Goal: Task Accomplishment & Management: Complete application form

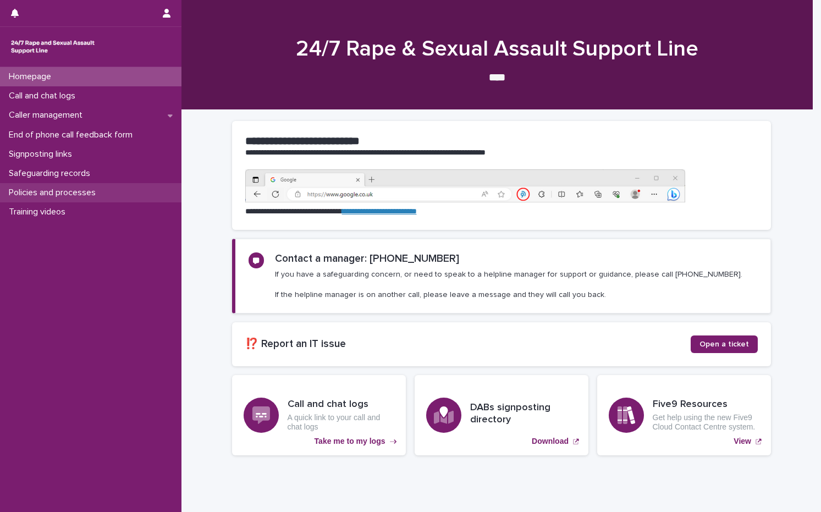
click at [94, 186] on div "Policies and processes" at bounding box center [91, 192] width 182 height 19
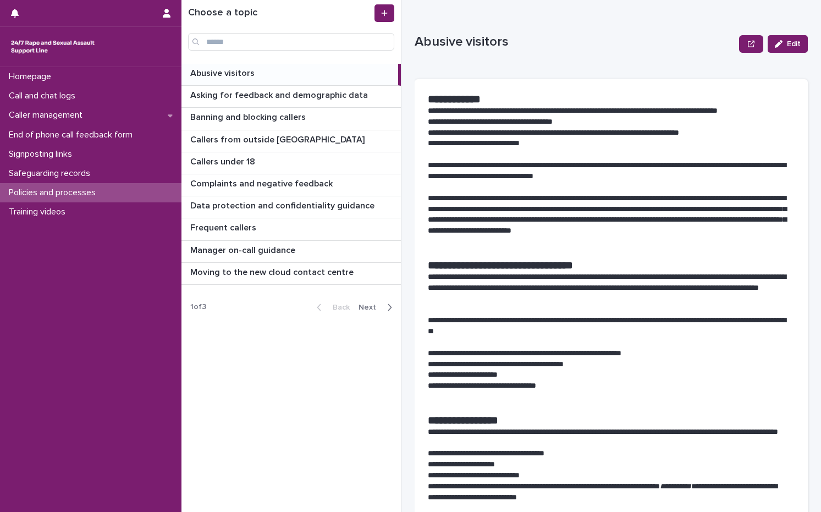
click at [365, 305] on span "Next" at bounding box center [371, 308] width 24 height 8
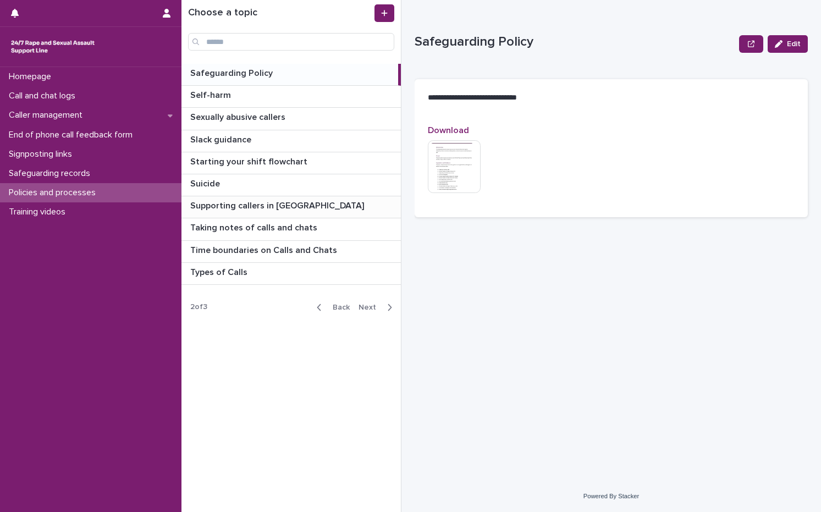
click at [259, 199] on p "Supporting callers in [GEOGRAPHIC_DATA]" at bounding box center [278, 205] width 176 height 13
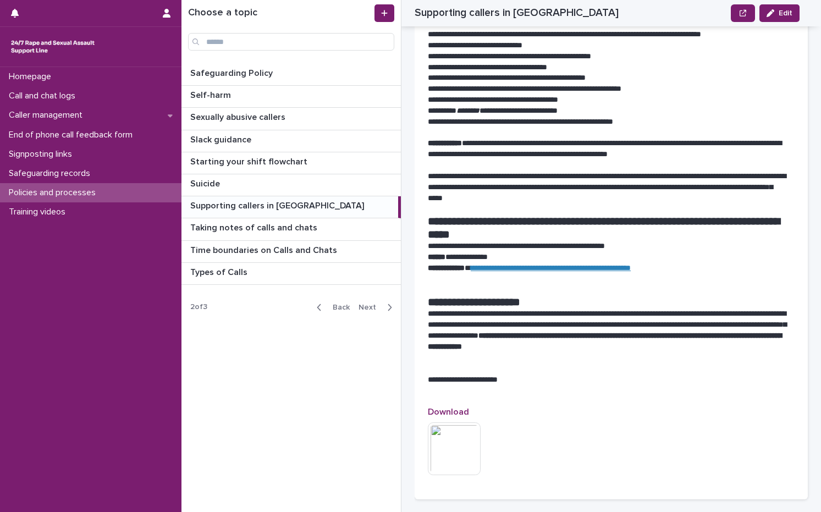
scroll to position [854, 0]
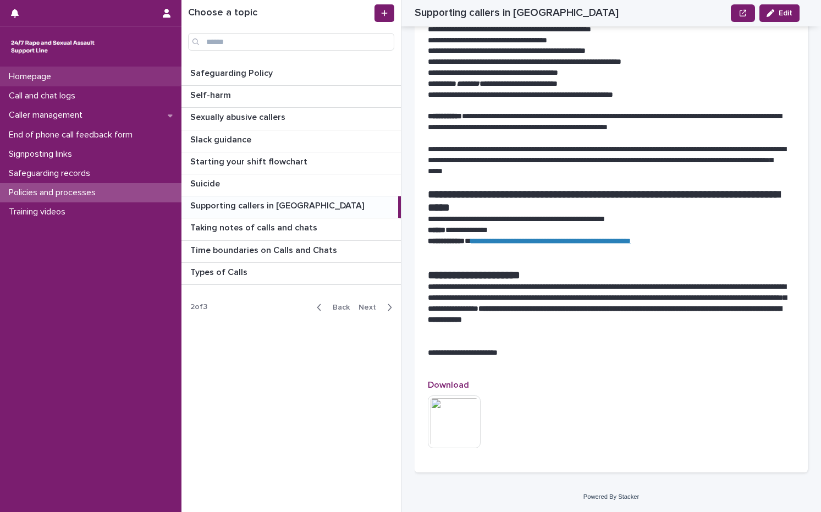
click at [52, 80] on p "Homepage" at bounding box center [32, 77] width 56 height 10
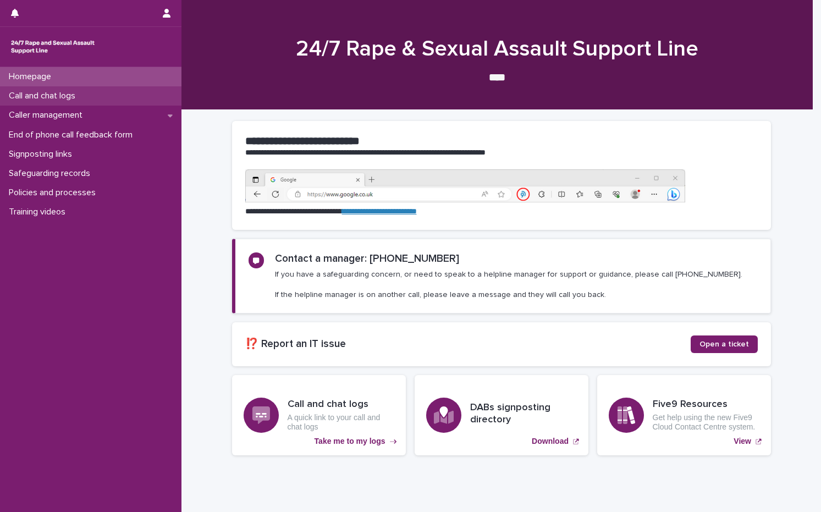
click at [37, 94] on p "Call and chat logs" at bounding box center [44, 96] width 80 height 10
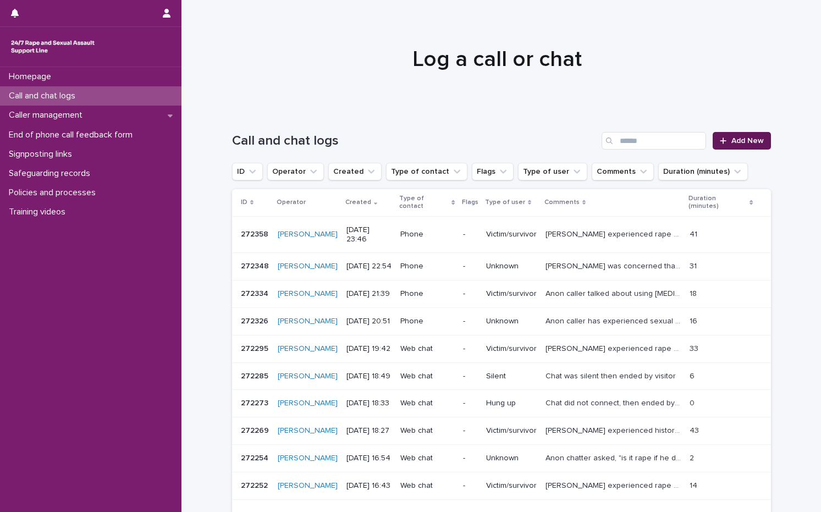
click at [752, 135] on link "Add New" at bounding box center [742, 141] width 58 height 18
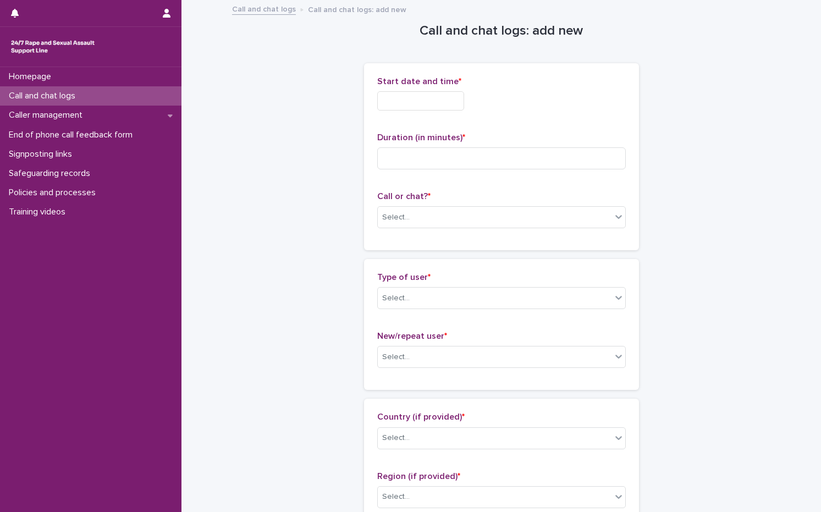
click at [395, 95] on input "text" at bounding box center [420, 100] width 87 height 19
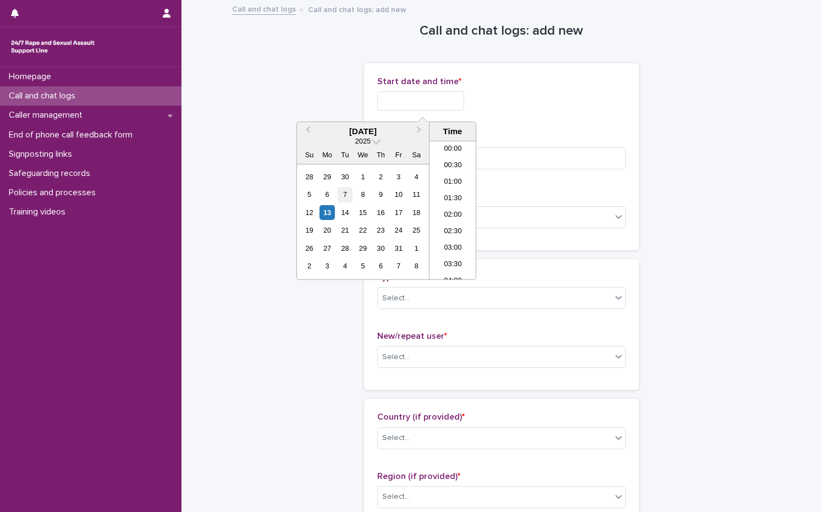
scroll to position [484, 0]
click at [330, 211] on div "13" at bounding box center [327, 212] width 15 height 15
click at [451, 190] on li "16:00" at bounding box center [453, 193] width 47 height 17
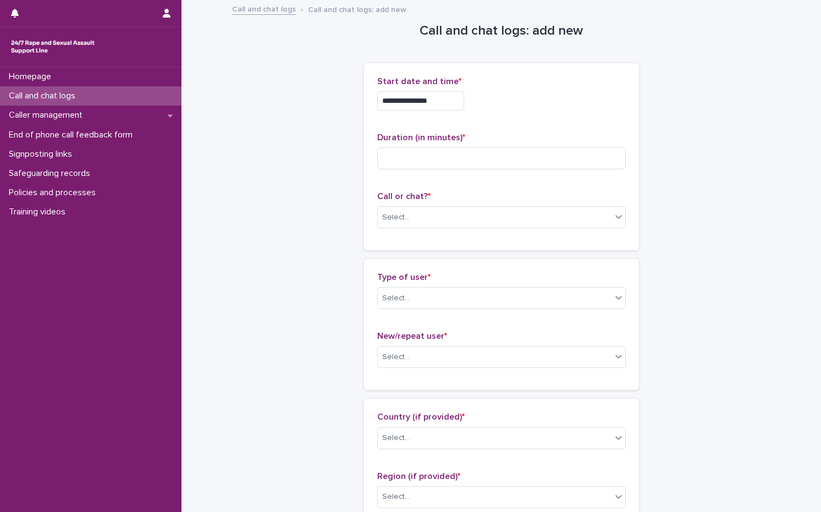
click at [451, 106] on input "**********" at bounding box center [420, 100] width 87 height 19
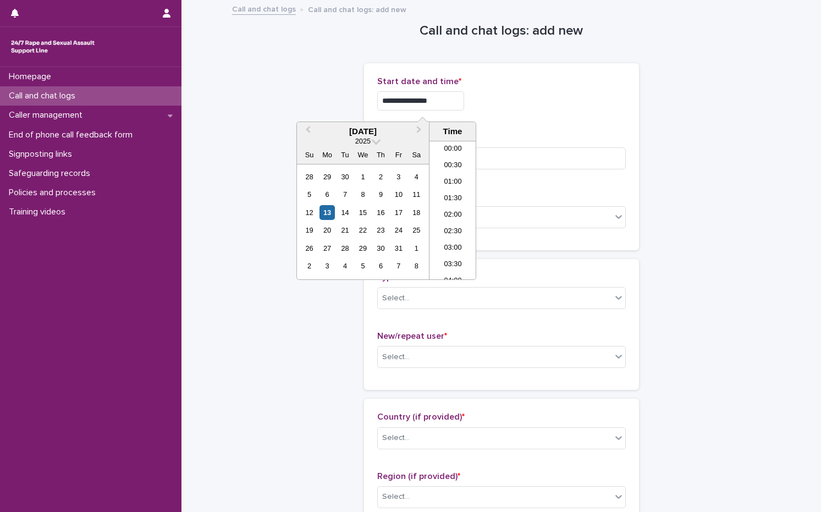
scroll to position [468, 0]
type input "**********"
click at [531, 144] on div "Duration (in minutes) *" at bounding box center [501, 156] width 249 height 46
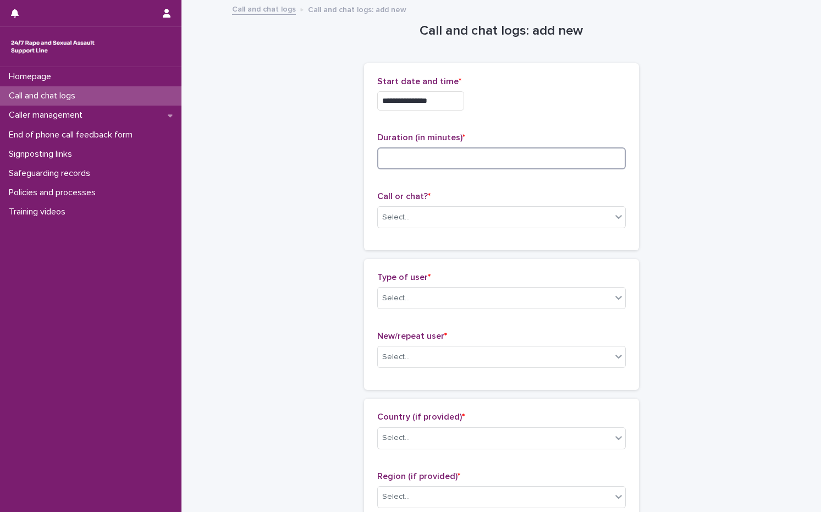
click at [464, 165] on input at bounding box center [501, 158] width 249 height 22
type input "**"
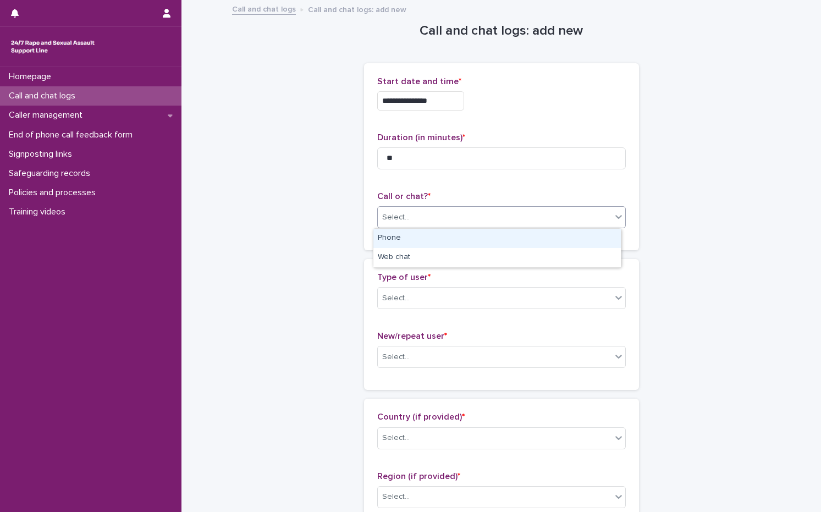
click at [407, 207] on div "Select..." at bounding box center [501, 217] width 249 height 22
click at [394, 235] on div "Phone" at bounding box center [498, 238] width 248 height 19
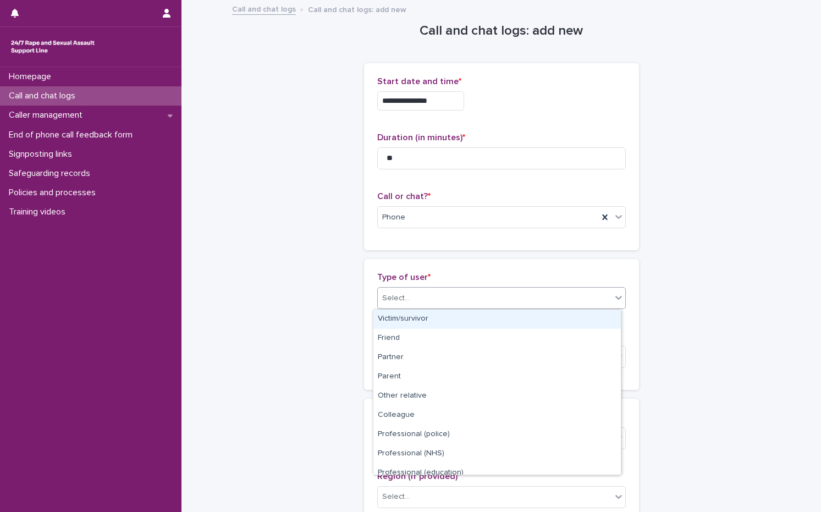
click at [385, 303] on div "Select..." at bounding box center [396, 299] width 28 height 12
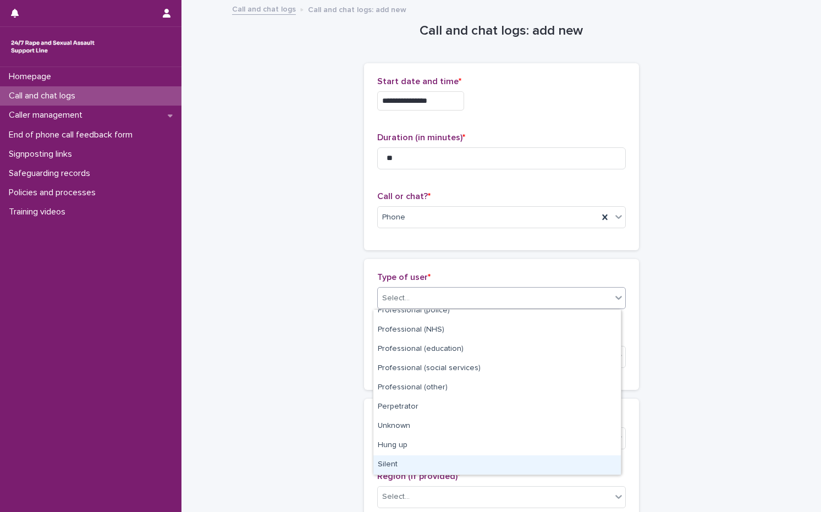
click at [387, 472] on div "Silent" at bounding box center [498, 465] width 248 height 19
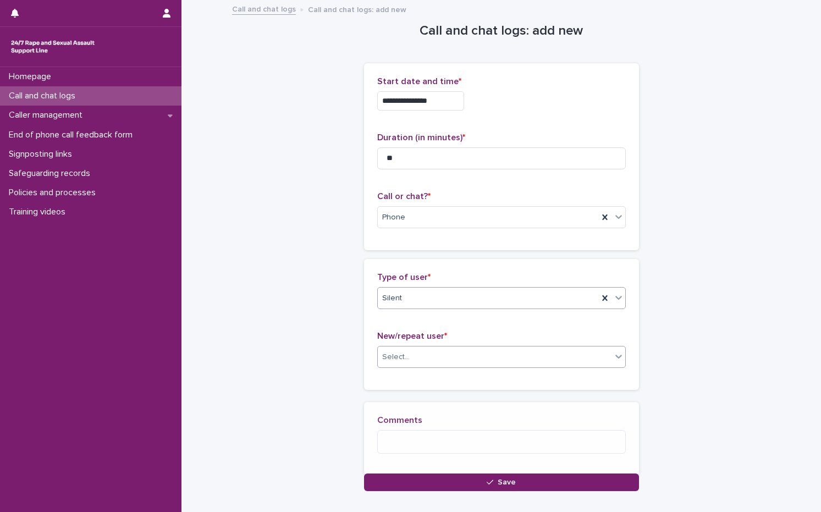
click at [421, 362] on div "Select..." at bounding box center [495, 357] width 234 height 18
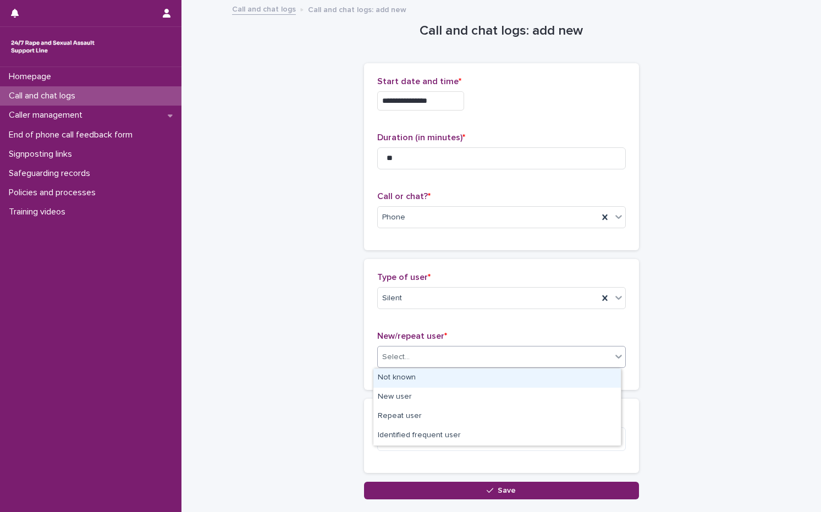
click at [405, 378] on div "Not known" at bounding box center [498, 378] width 248 height 19
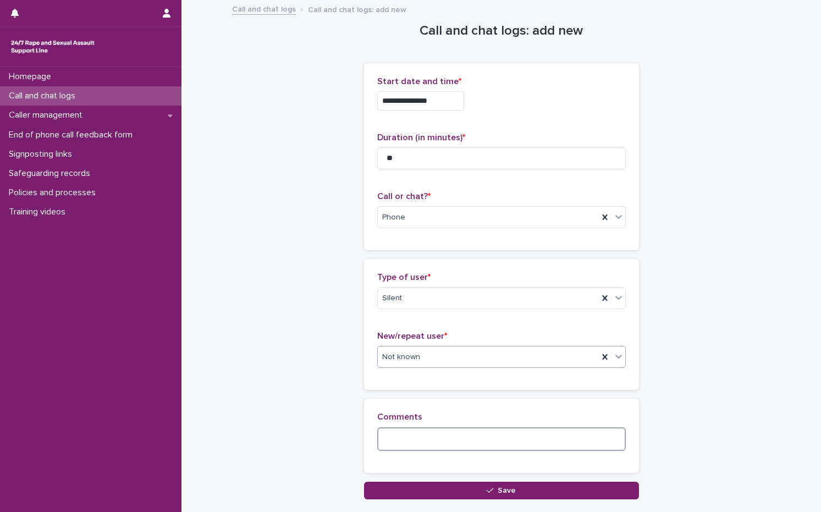
click at [378, 450] on textarea at bounding box center [501, 440] width 249 height 24
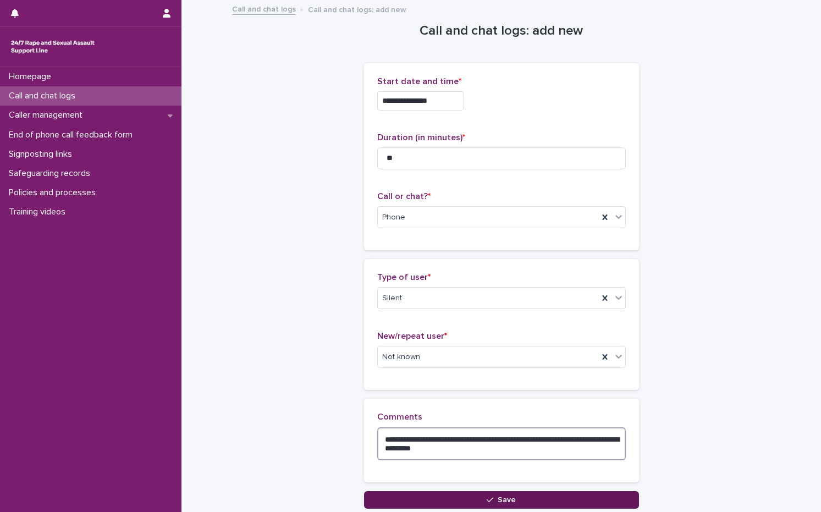
type textarea "**********"
click at [498, 500] on span "Save" at bounding box center [507, 500] width 18 height 8
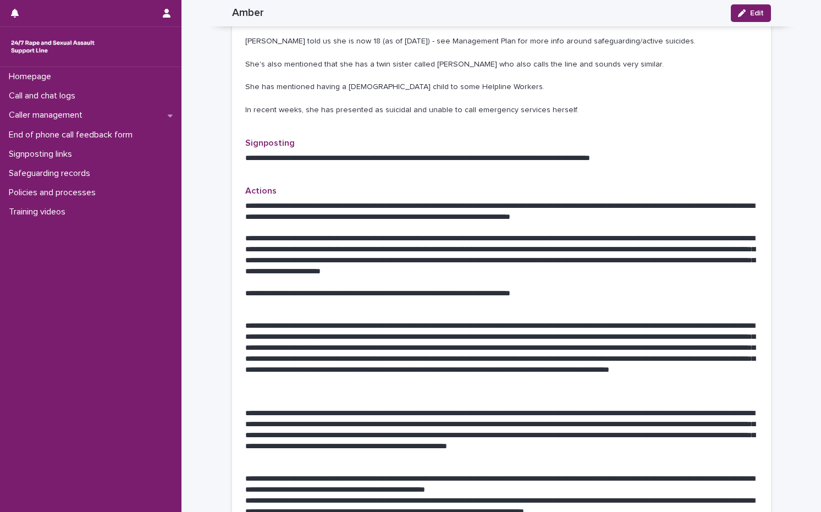
scroll to position [440, 0]
